Goal: Use online tool/utility: Utilize a website feature to perform a specific function

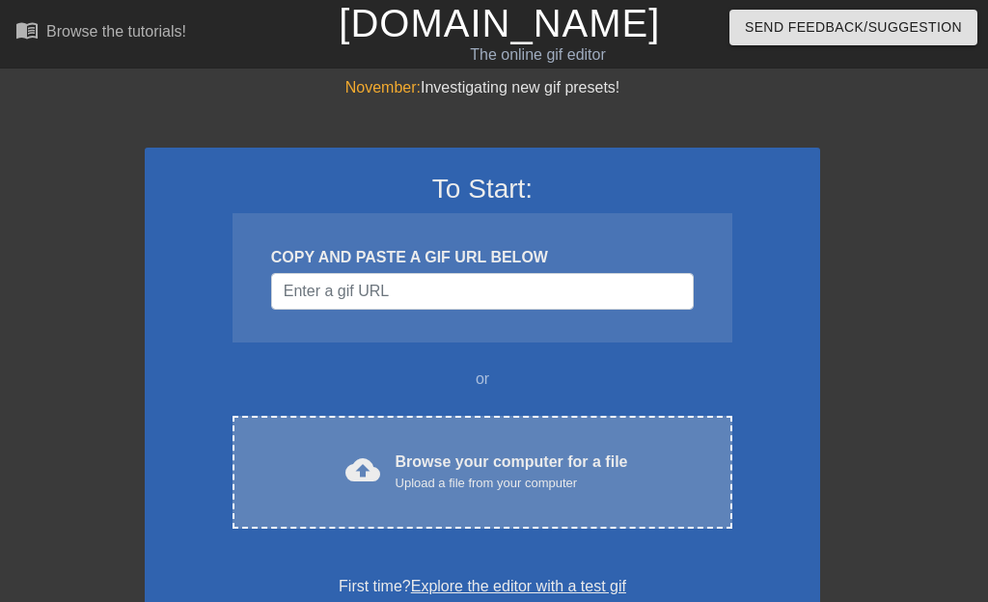
click at [440, 470] on div "Browse your computer for a file Upload a file from your computer" at bounding box center [511, 471] width 232 height 42
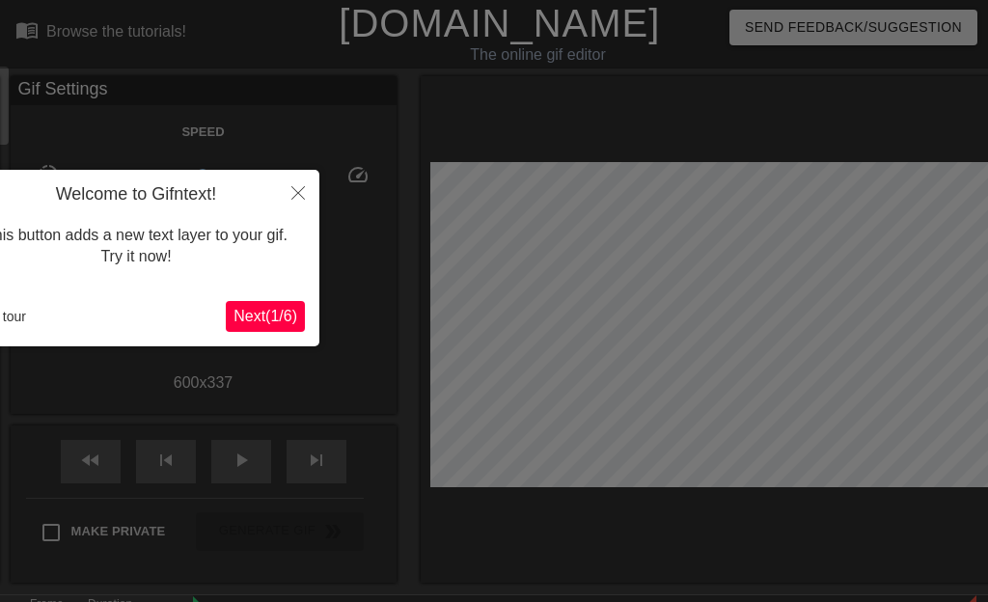
scroll to position [47, 0]
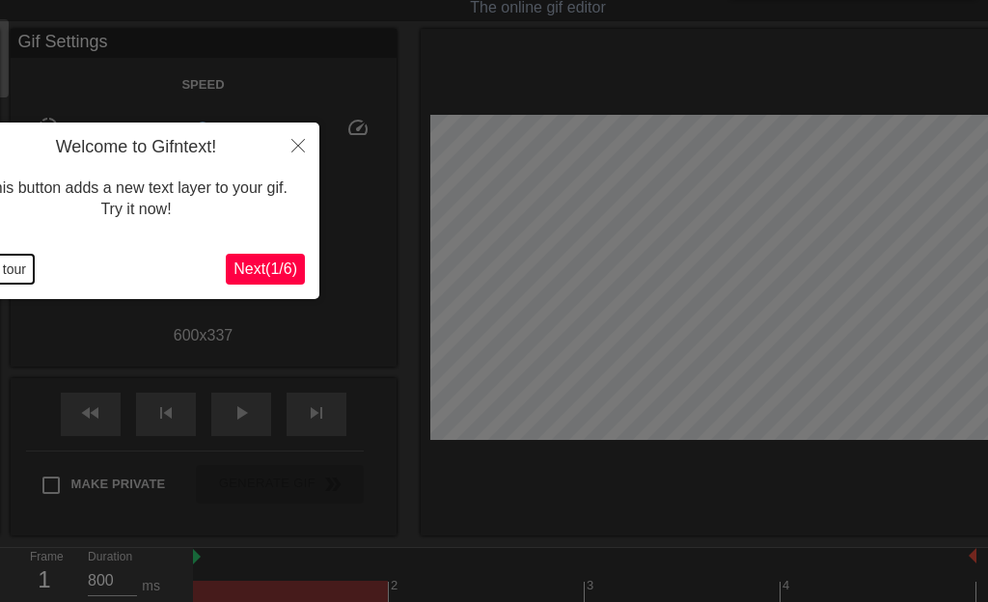
click at [11, 258] on button "End tour" at bounding box center [0, 269] width 67 height 29
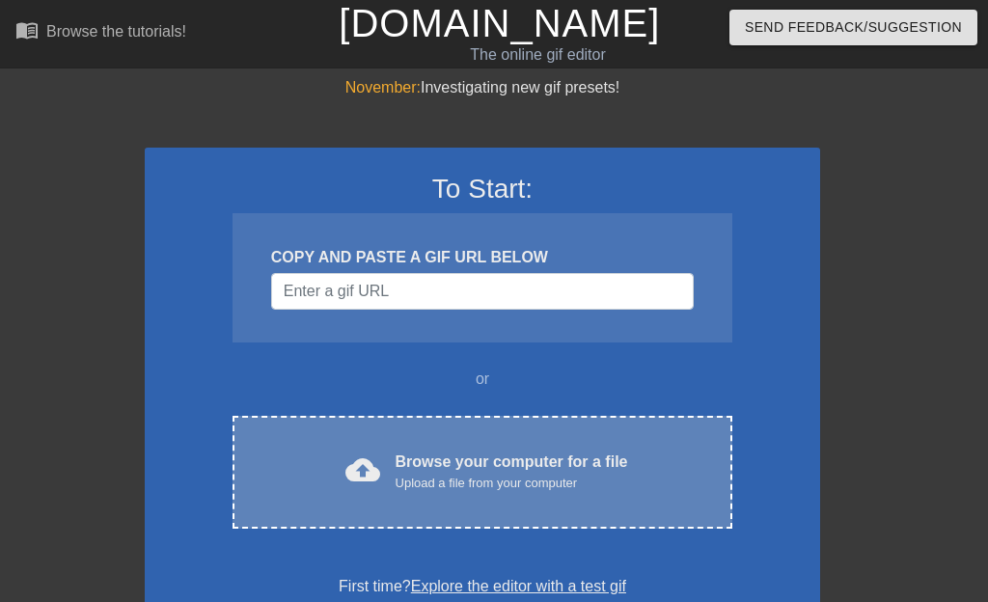
click at [478, 460] on div "Browse your computer for a file Upload a file from your computer" at bounding box center [511, 471] width 232 height 42
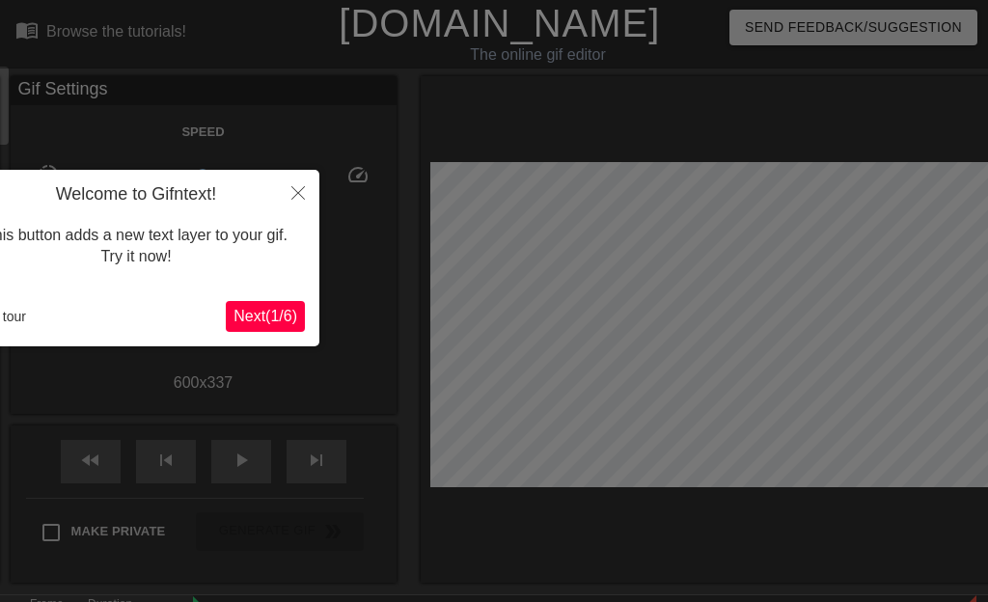
scroll to position [47, 0]
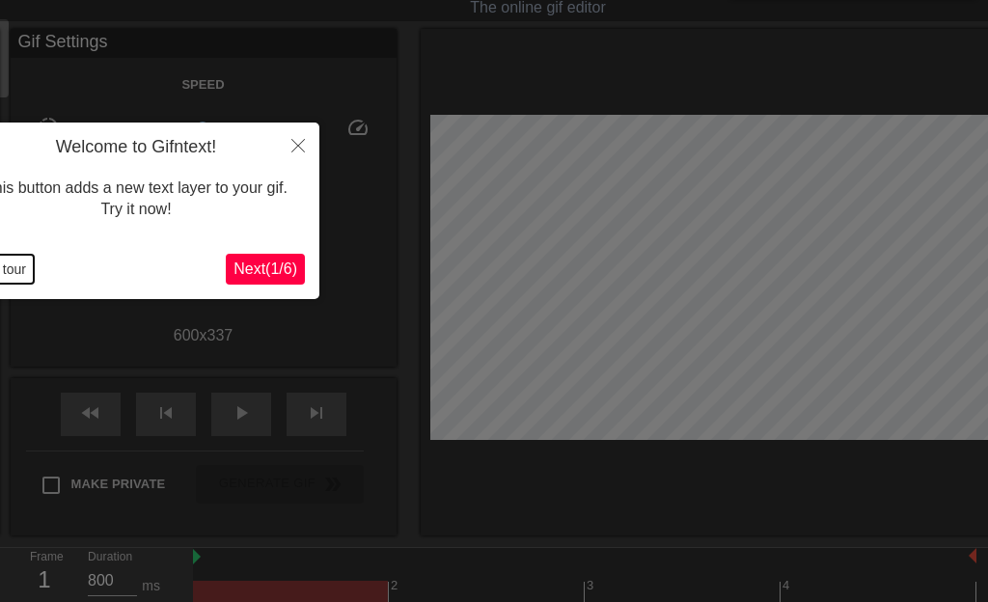
click at [18, 265] on button "End tour" at bounding box center [0, 269] width 67 height 29
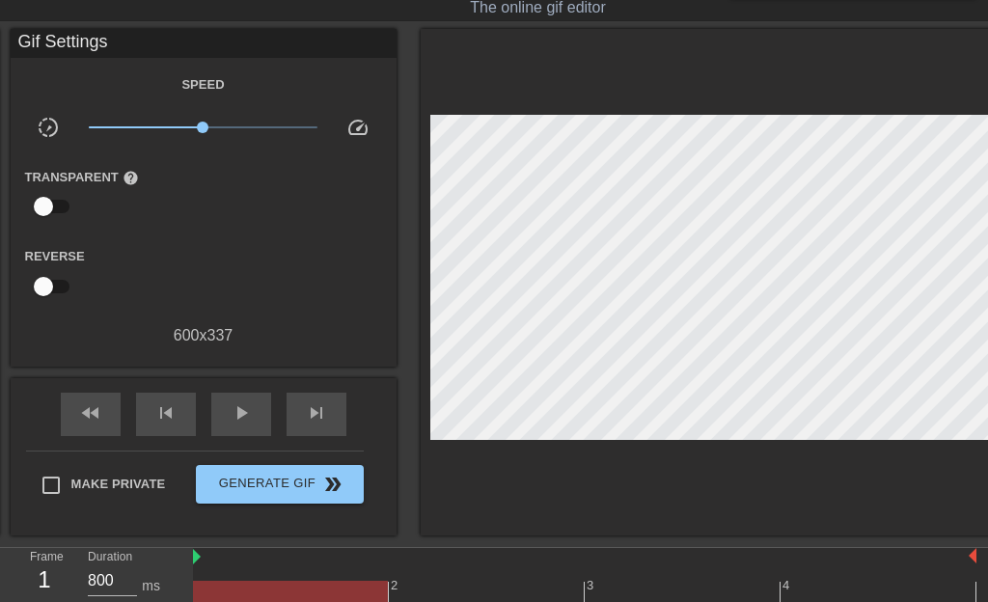
drag, startPoint x: 479, startPoint y: 62, endPoint x: 582, endPoint y: 95, distance: 107.7
click at [582, 95] on div at bounding box center [720, 282] width 598 height 506
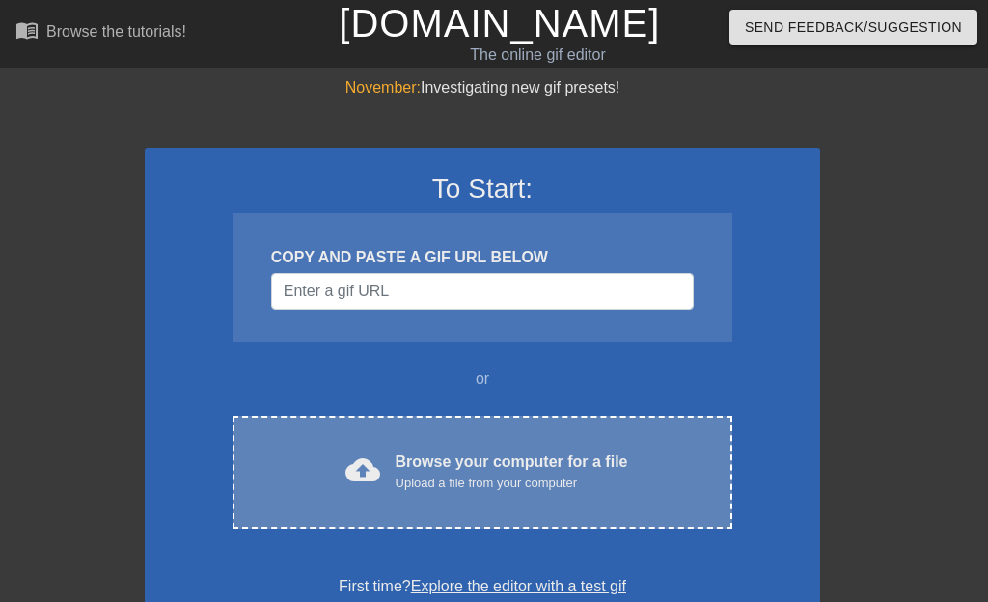
click at [476, 461] on div "Browse your computer for a file Upload a file from your computer" at bounding box center [511, 471] width 232 height 42
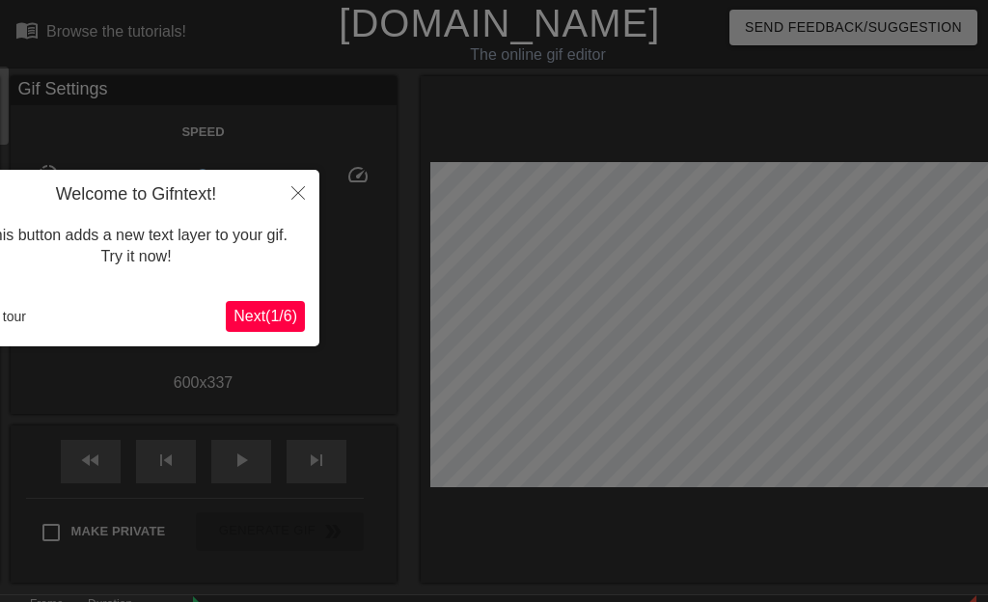
scroll to position [47, 0]
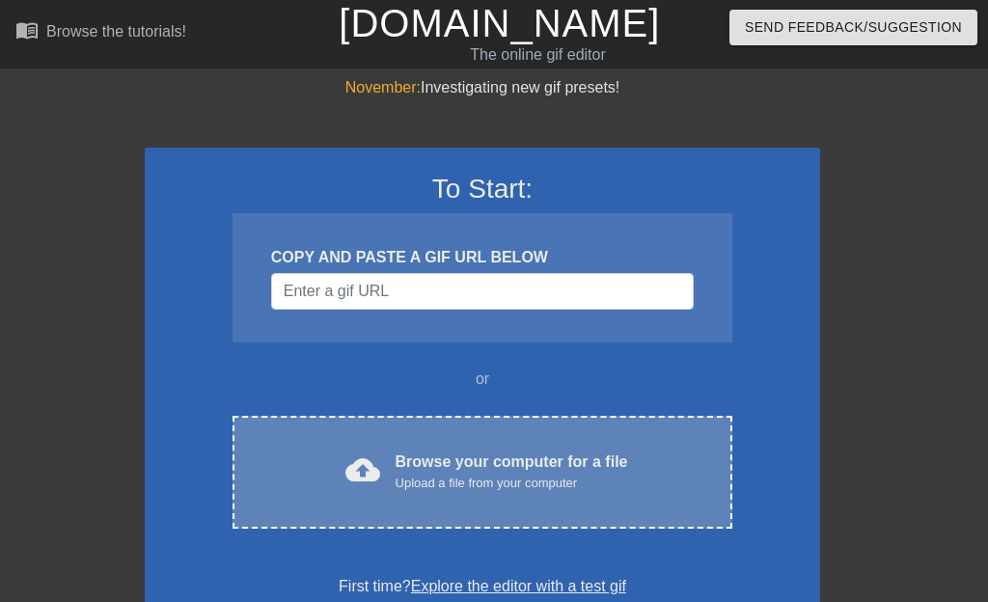
click at [450, 467] on div "Browse your computer for a file Upload a file from your computer" at bounding box center [511, 471] width 232 height 42
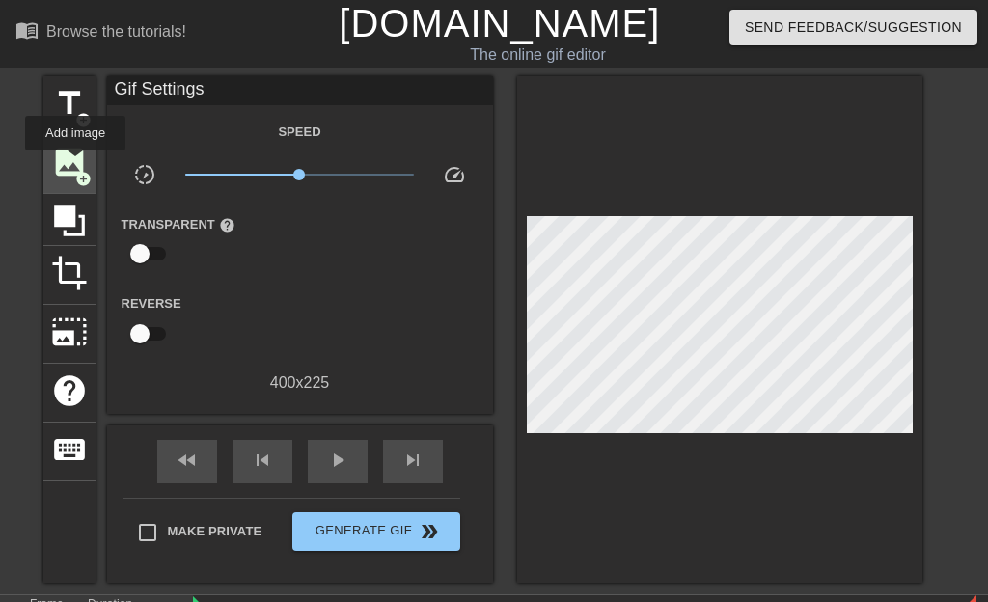
click at [79, 164] on span "image" at bounding box center [69, 162] width 37 height 37
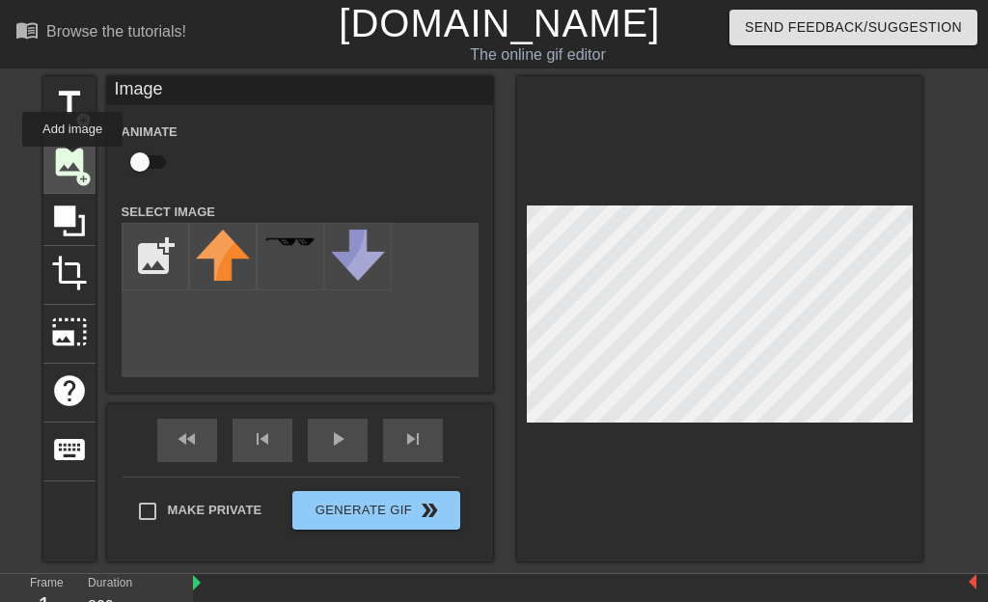
click at [76, 160] on span "image" at bounding box center [69, 162] width 37 height 37
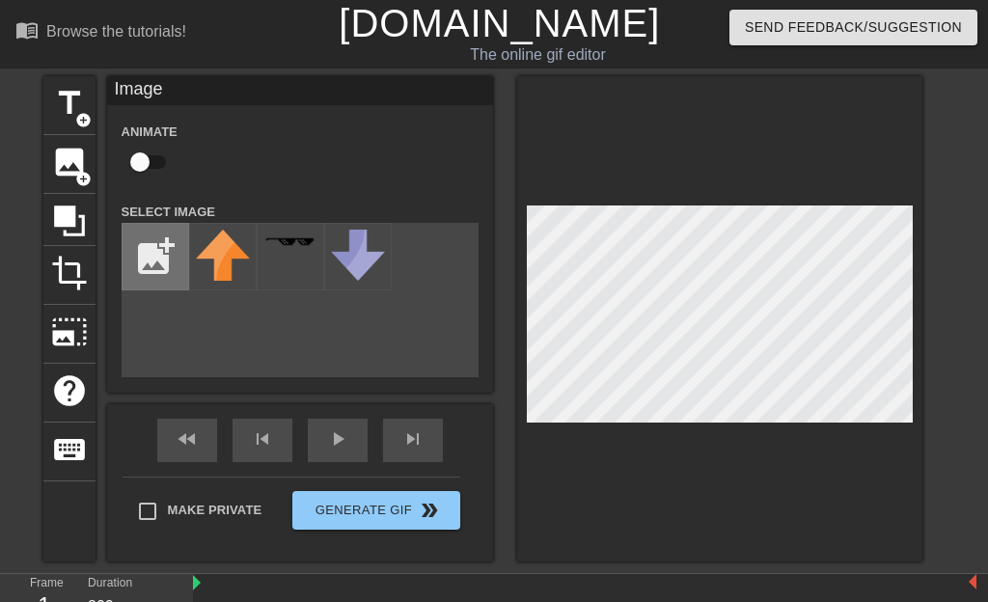
click at [162, 266] on input "file" at bounding box center [155, 257] width 66 height 66
type input "C:\fakepath\image(226).jpg"
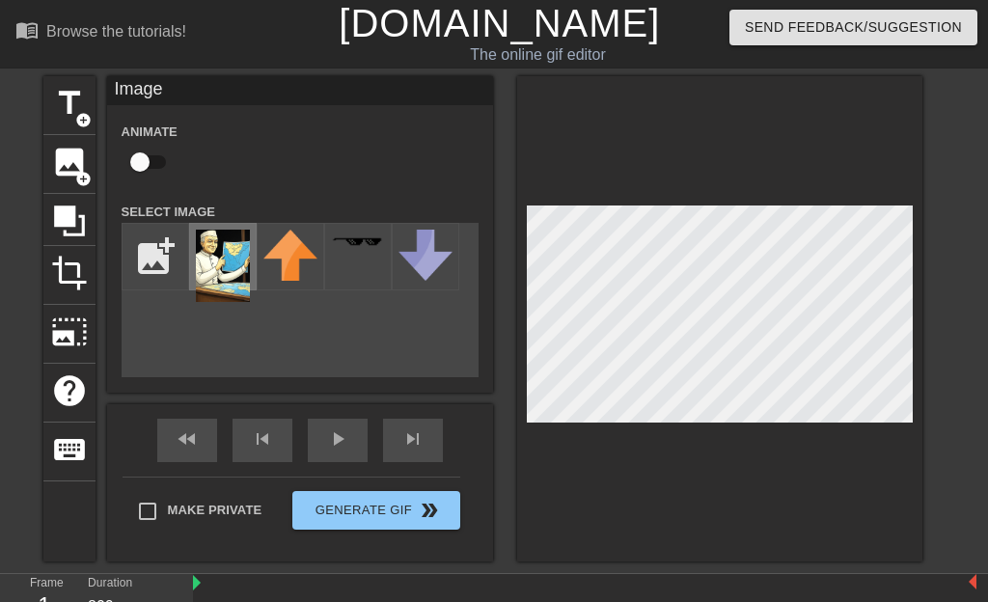
click at [234, 274] on img at bounding box center [223, 266] width 54 height 72
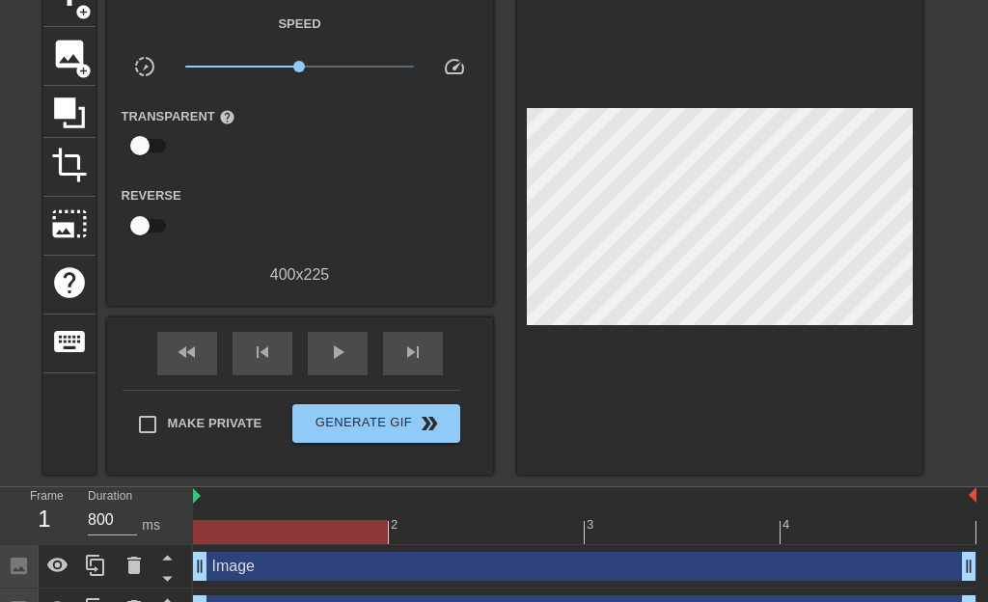
scroll to position [120, 0]
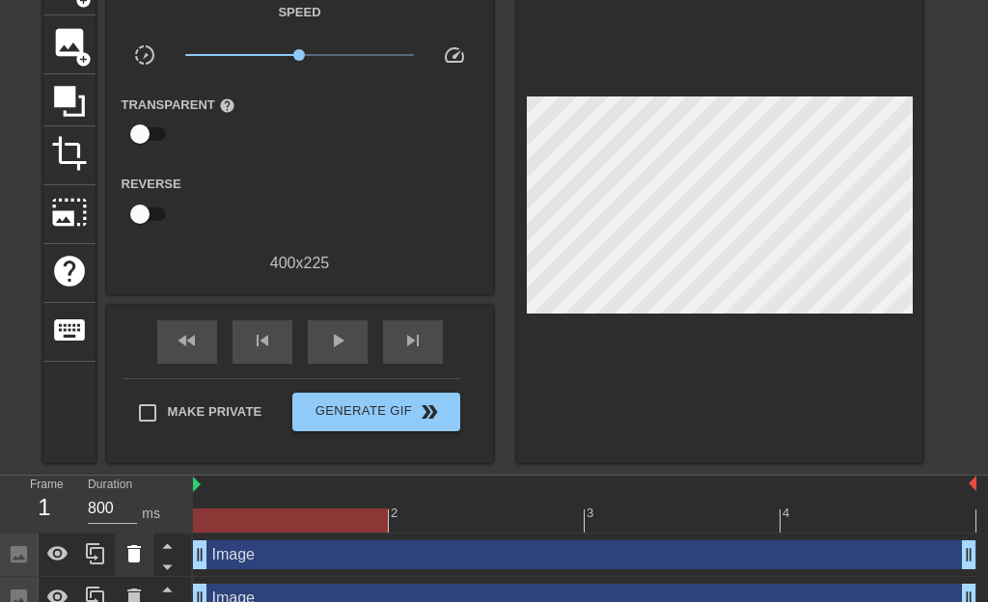
click at [144, 559] on icon at bounding box center [133, 553] width 23 height 23
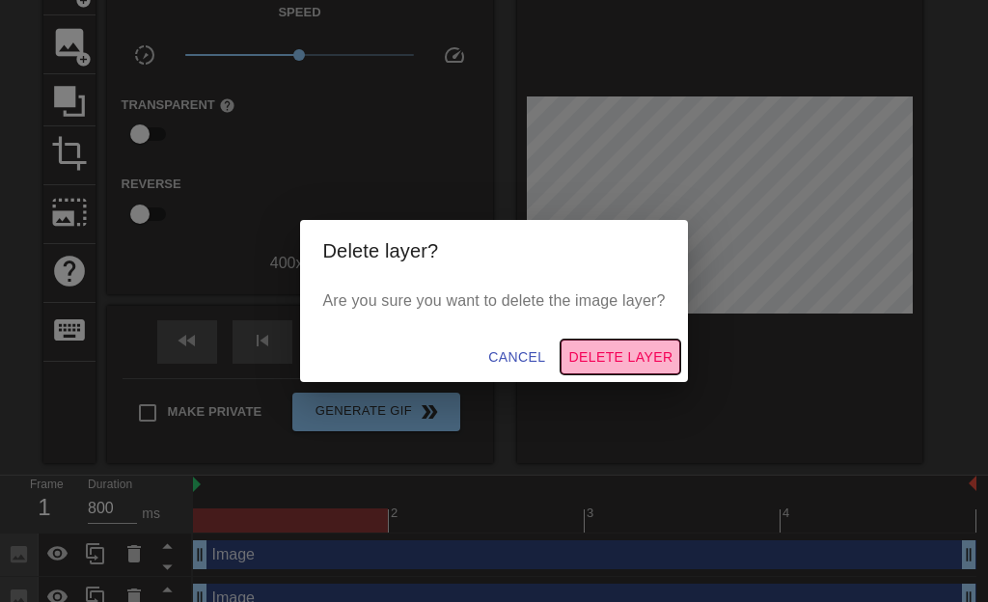
click at [658, 354] on span "Delete Layer" at bounding box center [620, 357] width 104 height 24
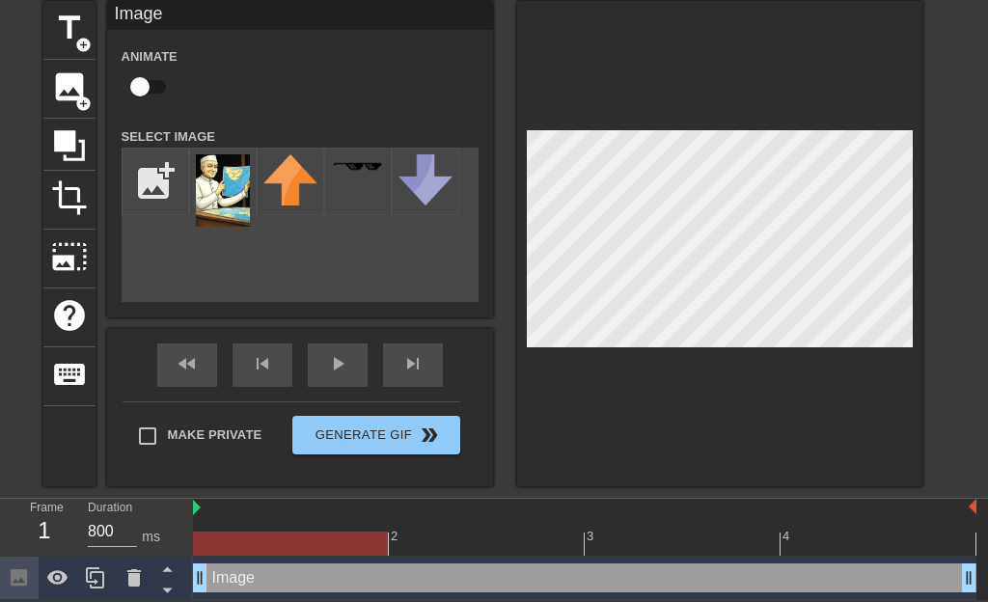
scroll to position [76, 0]
click at [134, 574] on icon at bounding box center [134, 577] width 14 height 17
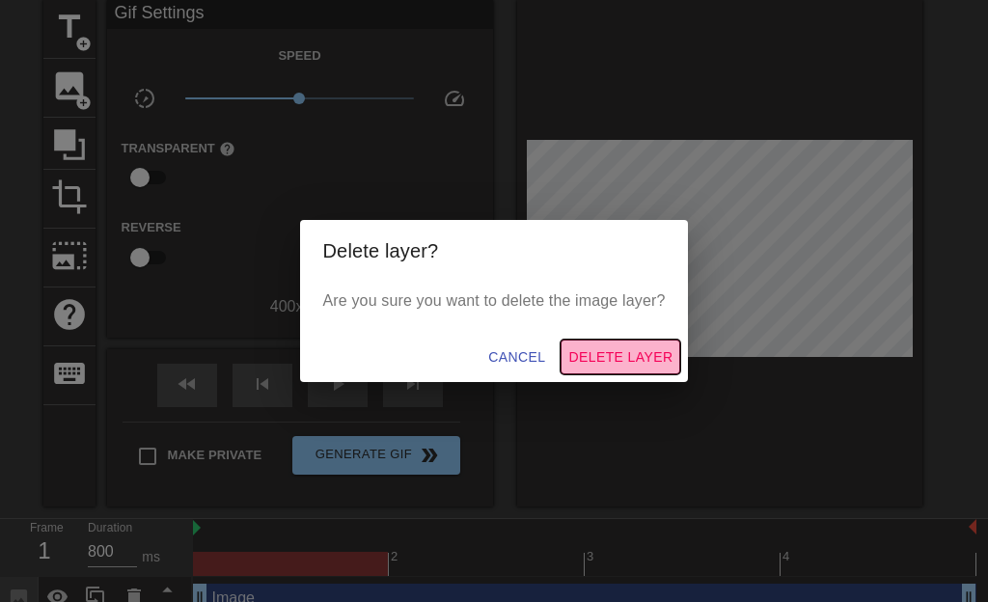
click at [634, 353] on span "Delete Layer" at bounding box center [620, 357] width 104 height 24
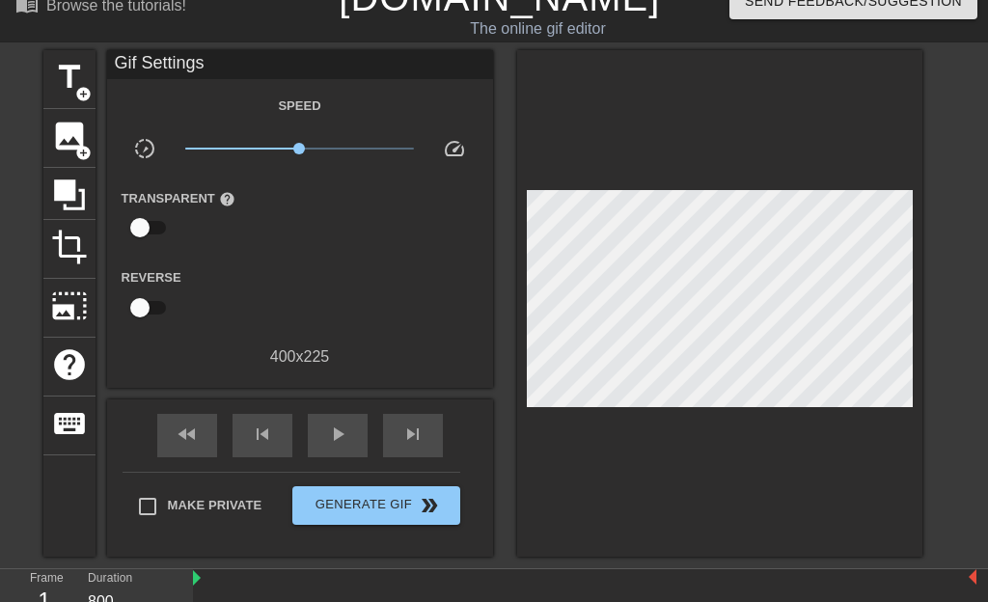
scroll to position [11, 0]
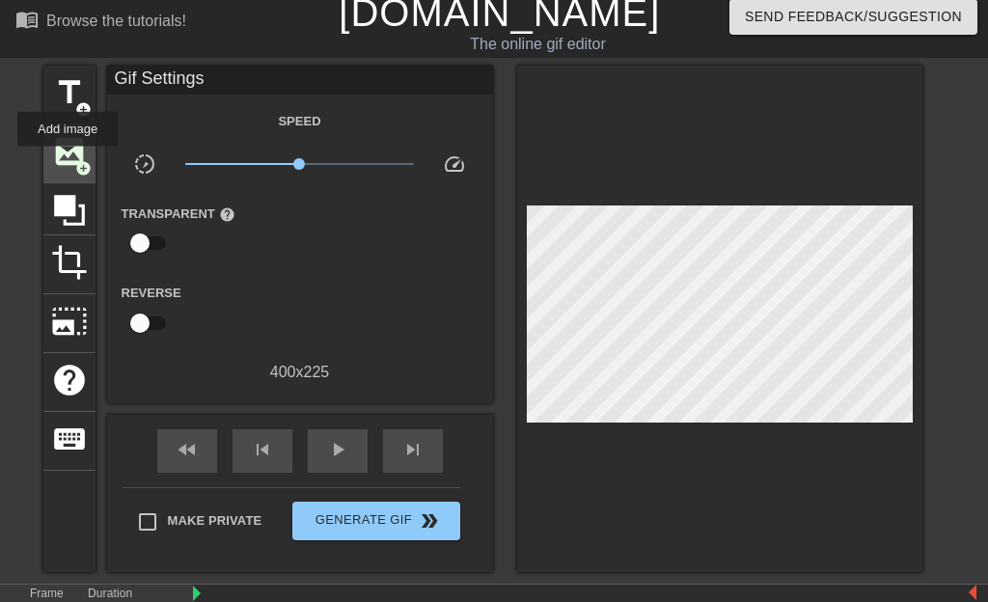
click at [71, 160] on span "image" at bounding box center [69, 151] width 37 height 37
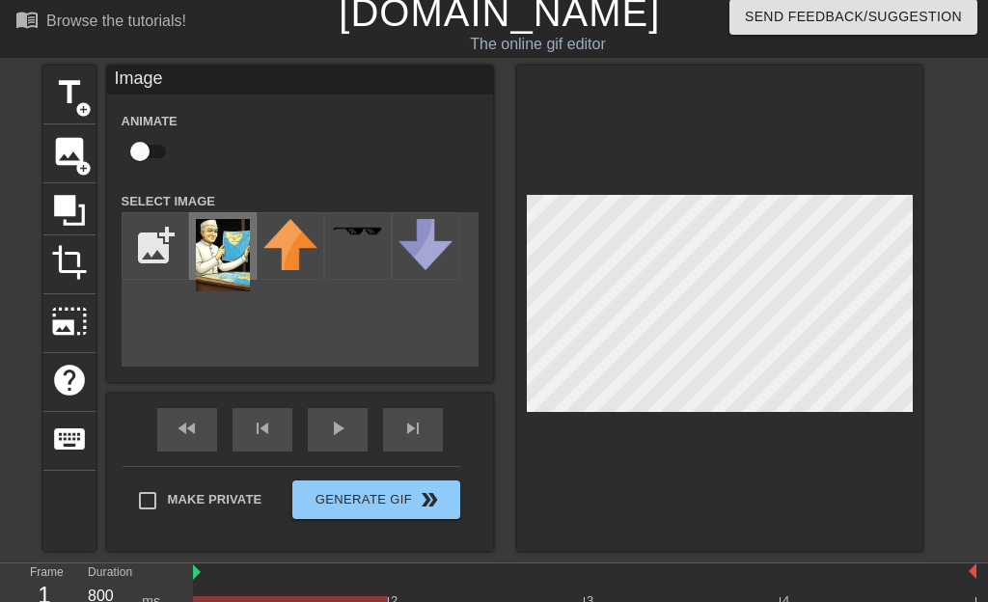
click at [208, 253] on img at bounding box center [223, 255] width 54 height 72
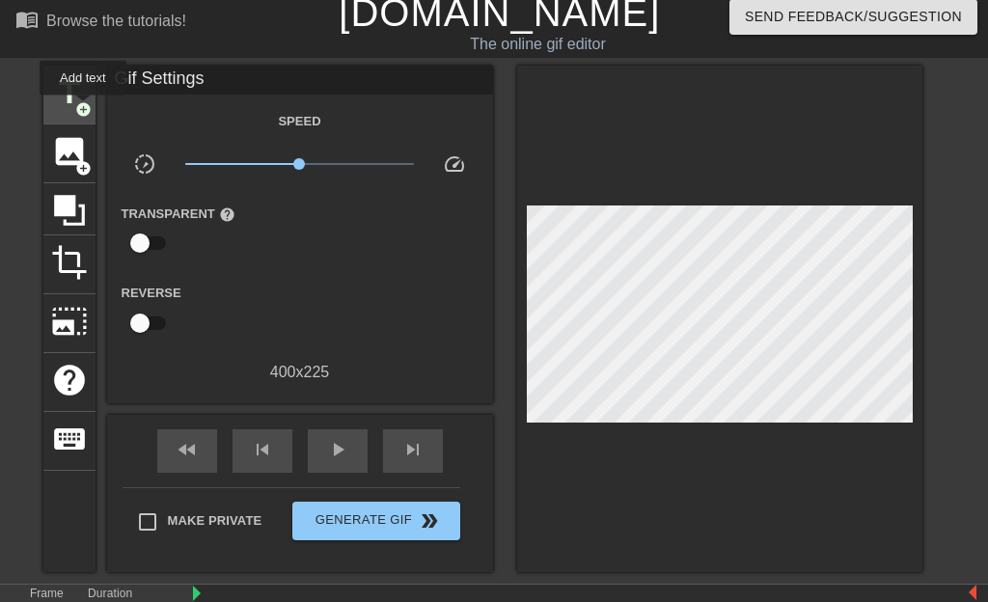
click at [86, 109] on span "add_circle" at bounding box center [83, 109] width 16 height 16
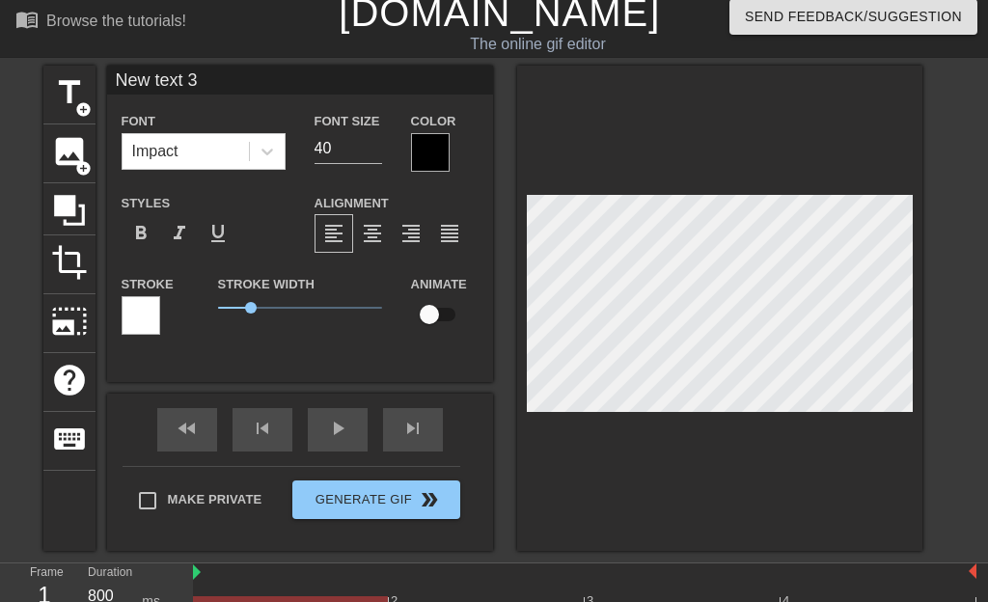
drag, startPoint x: 115, startPoint y: 73, endPoint x: 204, endPoint y: 81, distance: 90.0
click at [204, 81] on input "New text 3" at bounding box center [300, 80] width 386 height 29
paste input "नेहरू ने चोरी छुपे भारत के हिस्से का पानी पाकिस्तान को तोहफे में दे दिया था।"
type input "नेहरू ने चोरी छुपे भारत के हिस्से का पानी पाकिस्तान को तोहफे में दे दिया था।"
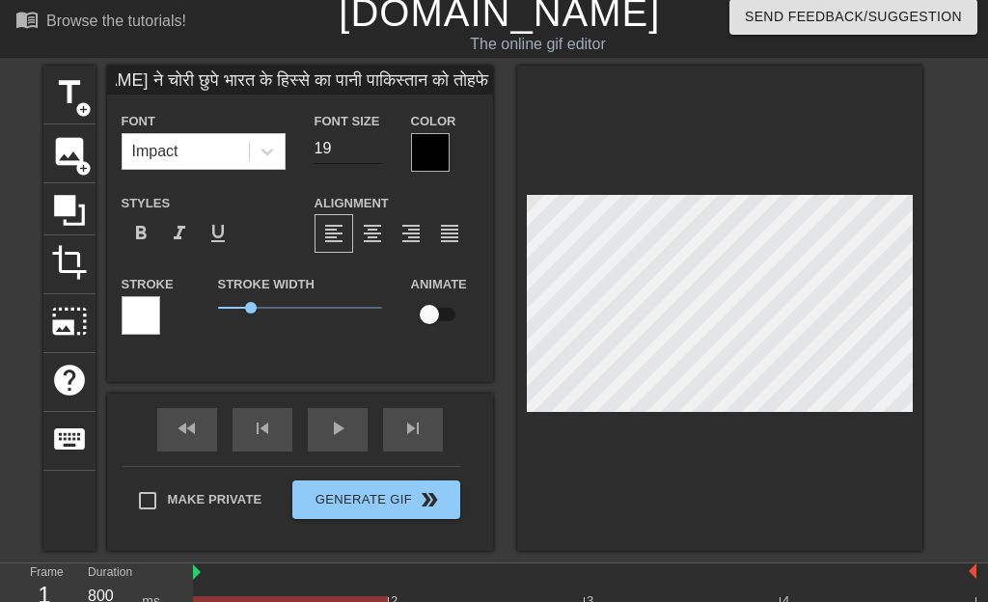
click at [369, 164] on input "19" at bounding box center [348, 148] width 68 height 31
click at [370, 164] on input "17" at bounding box center [348, 148] width 68 height 31
click at [370, 164] on input "16" at bounding box center [348, 148] width 68 height 31
click at [370, 164] on input "15" at bounding box center [348, 148] width 68 height 31
click at [370, 164] on input "14" at bounding box center [348, 148] width 68 height 31
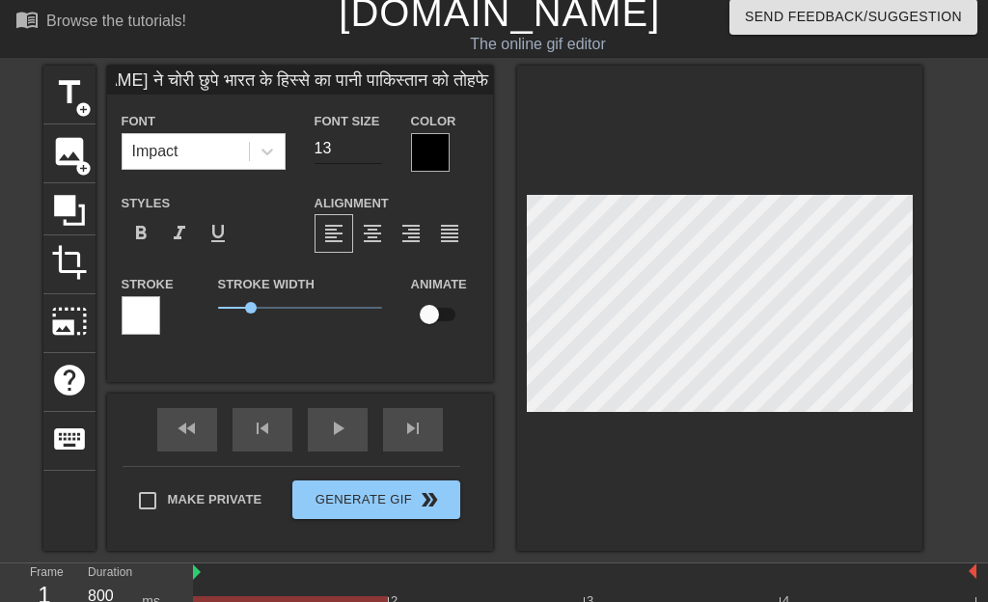
click at [370, 164] on input "13" at bounding box center [348, 148] width 68 height 31
type input "14"
click at [370, 163] on input "14" at bounding box center [348, 148] width 68 height 31
type input "नेहरू ने चोरी छुपे भारत के हिस्से का पानी पाकिस्तान को तोहफे में दे दिया था।"
click at [443, 154] on div at bounding box center [430, 152] width 39 height 39
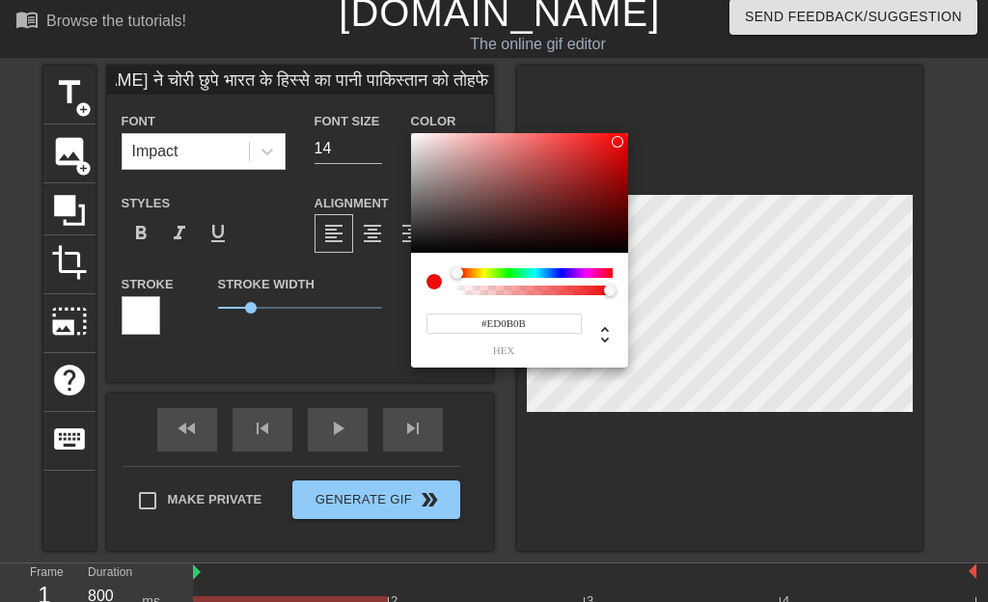
click at [617, 142] on div at bounding box center [519, 193] width 217 height 120
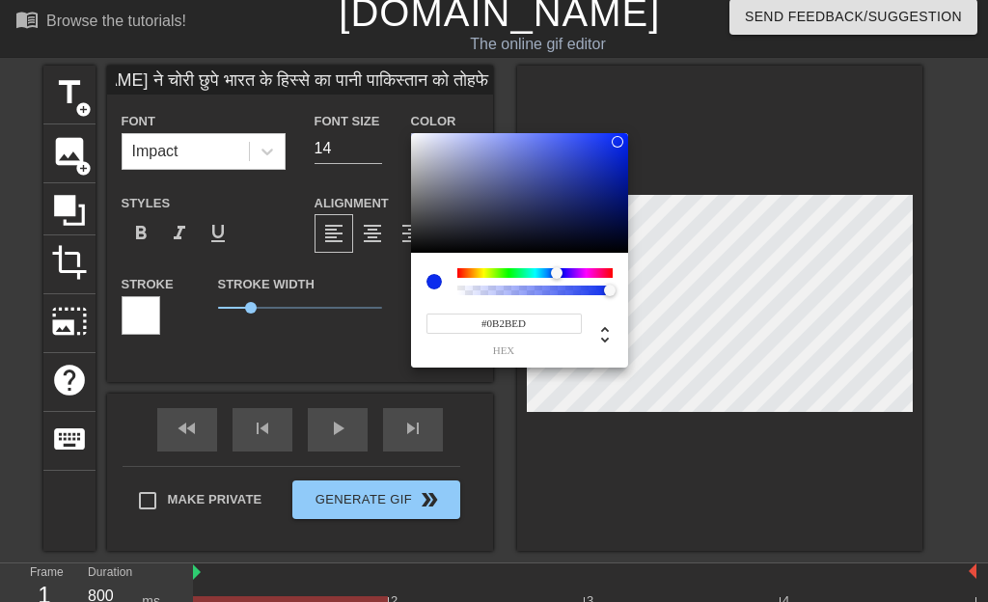
click at [556, 272] on div at bounding box center [534, 273] width 155 height 10
type input "#0BED5E"
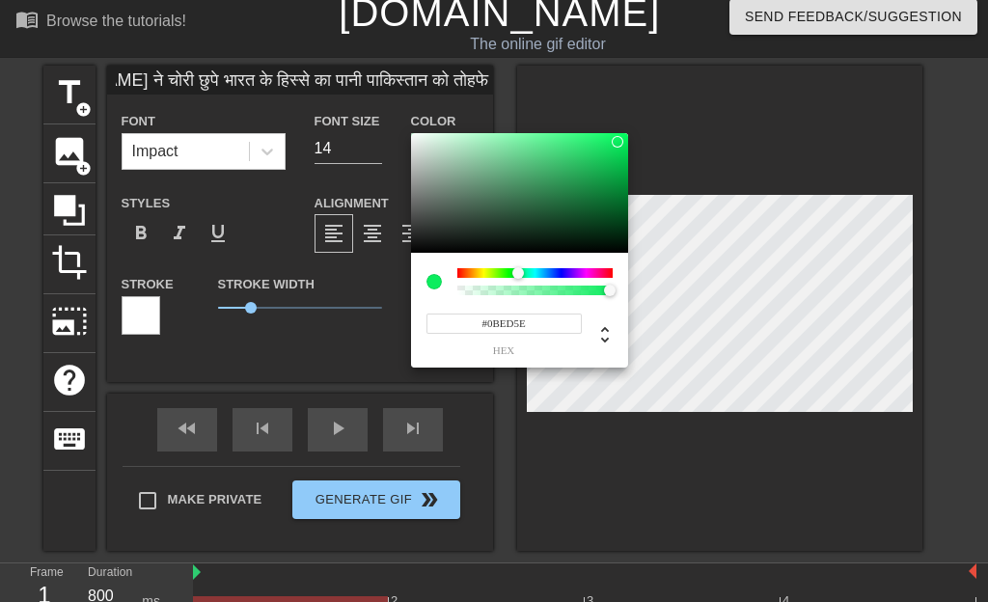
click at [518, 273] on div at bounding box center [534, 273] width 155 height 10
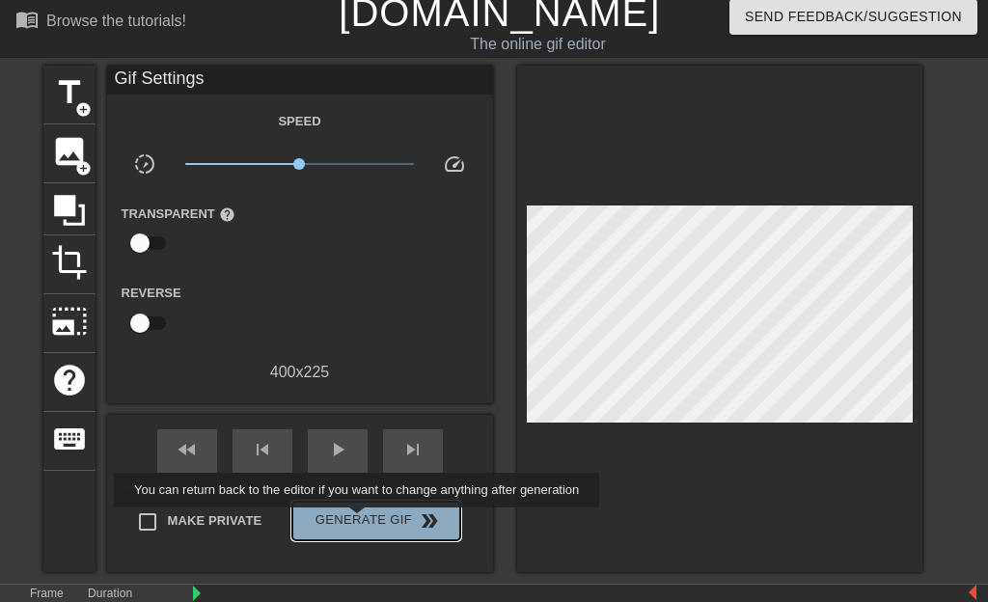
click at [386, 521] on span "Generate Gif double_arrow" at bounding box center [375, 520] width 151 height 23
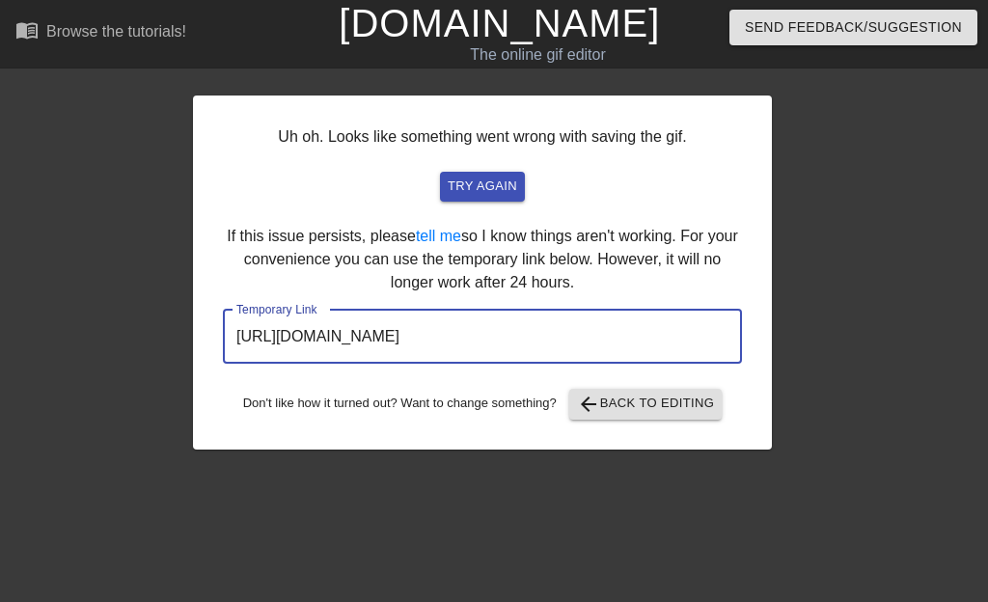
drag, startPoint x: 240, startPoint y: 339, endPoint x: 681, endPoint y: 346, distance: 440.8
click at [681, 346] on input "https://www.gifntext.com/temp_generations/ixizD9cc.gif" at bounding box center [482, 337] width 519 height 54
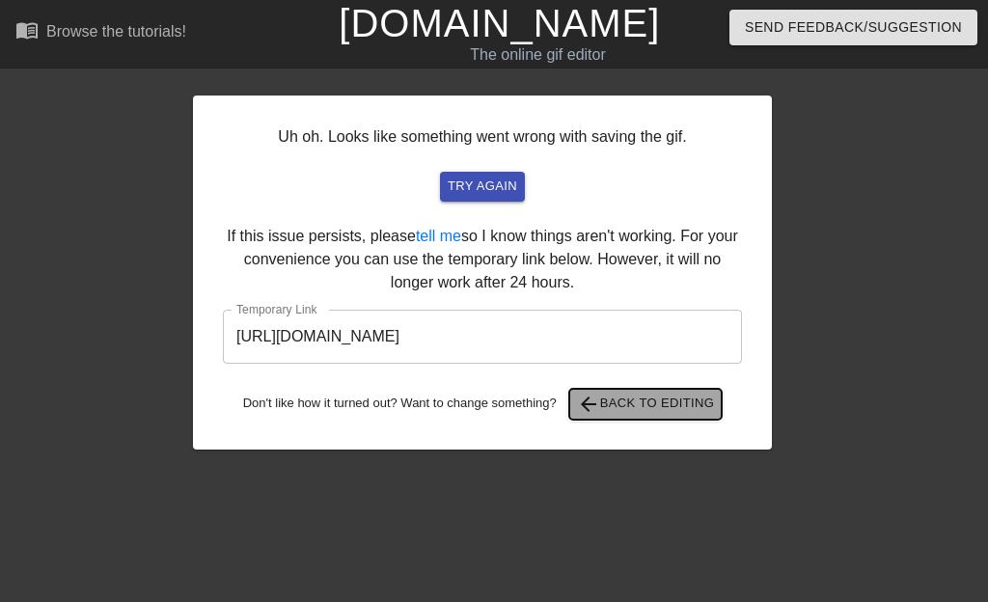
click at [577, 416] on span "arrow_back Back to Editing" at bounding box center [646, 404] width 138 height 23
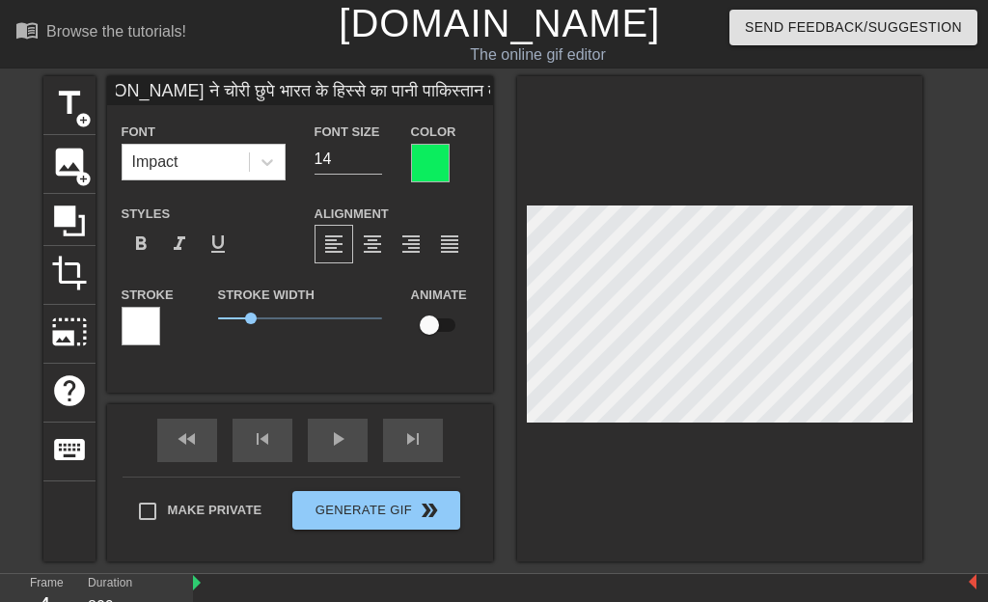
scroll to position [0, 110]
drag, startPoint x: 120, startPoint y: 88, endPoint x: 506, endPoint y: 93, distance: 386.8
click at [493, 93] on input "नेहरू ने चोरी छुपे भारत के हिस्से का पानी पाकिस्तान को तोहफे में दे दिया था।" at bounding box center [300, 90] width 386 height 29
